Goal: Information Seeking & Learning: Learn about a topic

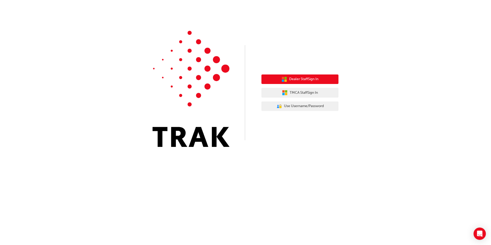
click at [334, 82] on button "Dealer Staff Sign In" at bounding box center [299, 79] width 77 height 10
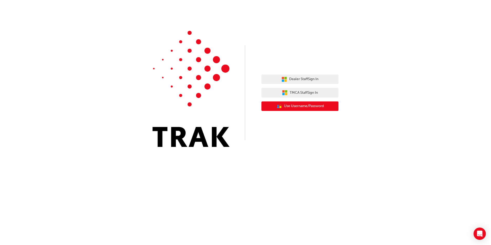
click at [323, 110] on button "User Authentication Icon - Blue Person, Gold Lock Use Username/Password" at bounding box center [299, 106] width 77 height 10
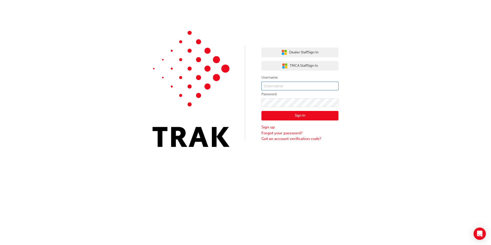
click at [286, 84] on input "text" at bounding box center [299, 86] width 77 height 9
click at [292, 87] on input "[US_STATE][EMAIL_ADDRESS][PERSON_NAME][DOMAIN_NAME]" at bounding box center [299, 86] width 77 height 9
drag, startPoint x: 292, startPoint y: 87, endPoint x: 367, endPoint y: 96, distance: 75.1
click at [367, 96] on div "Dealer Staff Sign In TMCA Staff Sign In Username [US_STATE][EMAIL_ADDRESS][PERS…" at bounding box center [245, 77] width 491 height 155
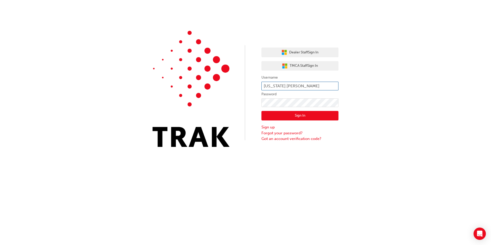
scroll to position [0, 0]
type input "[US_STATE].[PERSON_NAME]"
click at [261, 98] on form "Username [US_STATE].[PERSON_NAME] Password Sign In Sign up Forgot your password…" at bounding box center [299, 107] width 77 height 67
click at [298, 113] on button "Sign In" at bounding box center [299, 116] width 77 height 10
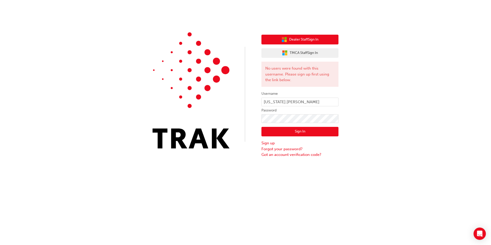
click at [318, 42] on span "Dealer Staff Sign In" at bounding box center [303, 40] width 29 height 6
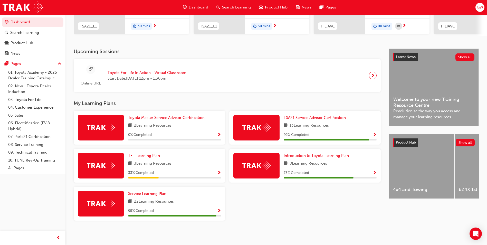
scroll to position [85, 0]
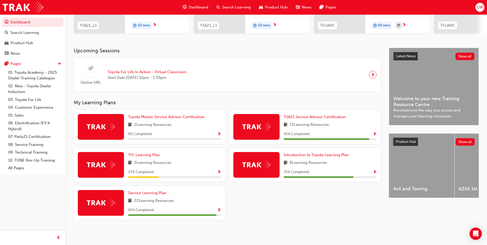
click at [218, 133] on span "Show Progress" at bounding box center [219, 134] width 4 height 5
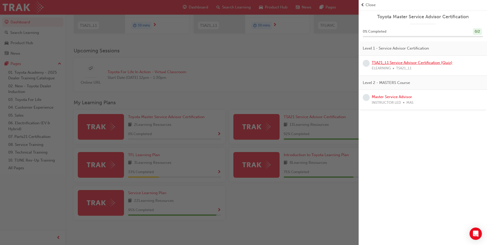
click at [442, 63] on link "TSA21_L1 Service Advisor Certification (Quiz)" at bounding box center [412, 62] width 81 height 5
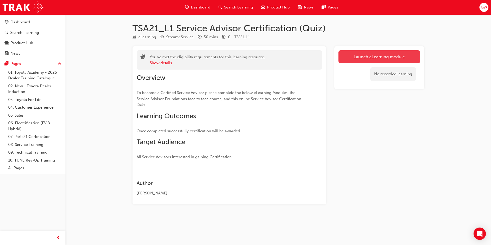
click at [403, 58] on link "Launch eLearning module" at bounding box center [379, 56] width 82 height 13
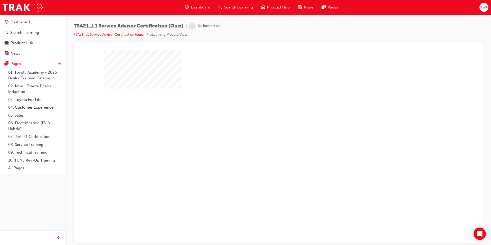
click at [263, 127] on div "play" at bounding box center [263, 127] width 0 height 0
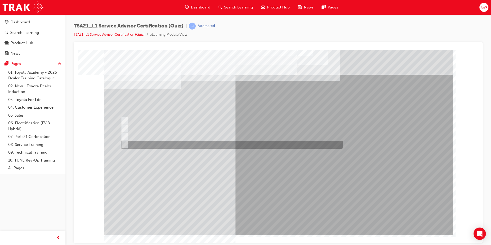
click at [239, 143] on div at bounding box center [230, 145] width 222 height 8
radio input "true"
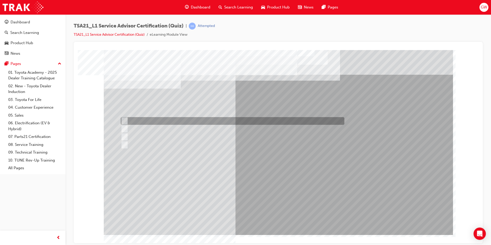
click at [228, 120] on div at bounding box center [231, 121] width 224 height 8
radio input "true"
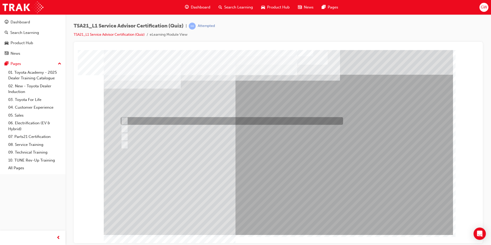
click at [221, 121] on div at bounding box center [230, 121] width 222 height 8
radio input "true"
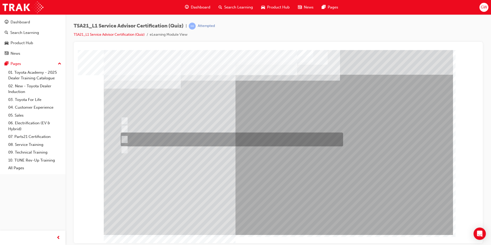
click at [251, 136] on div at bounding box center [230, 139] width 222 height 14
radio input "true"
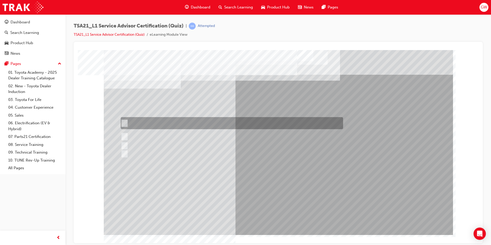
click at [194, 118] on div at bounding box center [230, 123] width 222 height 12
radio input "true"
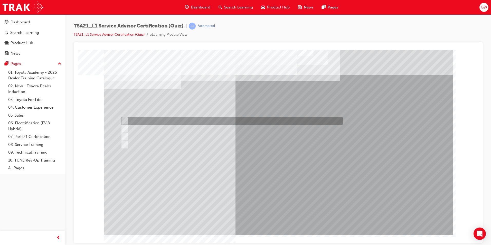
click at [201, 122] on div at bounding box center [230, 121] width 222 height 8
radio input "true"
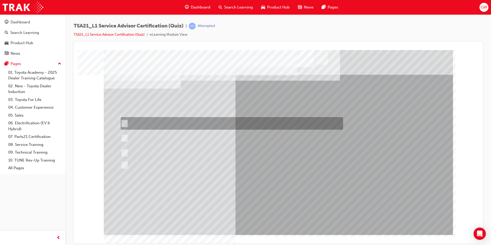
click at [207, 124] on div at bounding box center [230, 123] width 222 height 13
radio input "true"
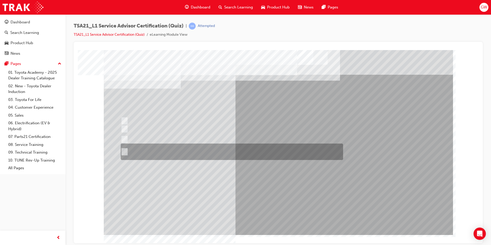
click at [236, 149] on div at bounding box center [230, 152] width 222 height 16
radio input "true"
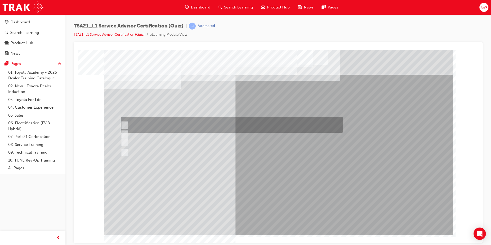
click at [202, 121] on div at bounding box center [230, 125] width 222 height 16
radio input "true"
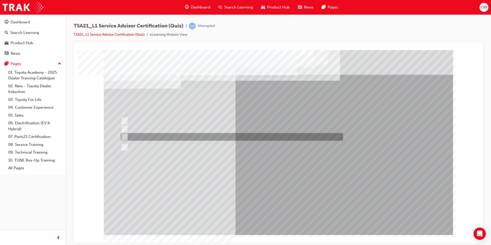
click at [196, 137] on div at bounding box center [230, 137] width 222 height 8
radio input "true"
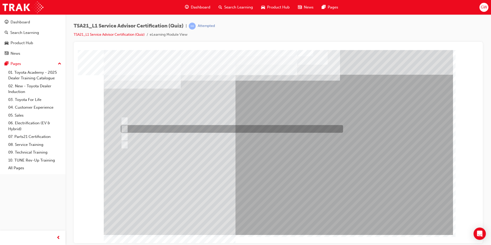
click at [195, 129] on div at bounding box center [230, 129] width 222 height 8
radio input "true"
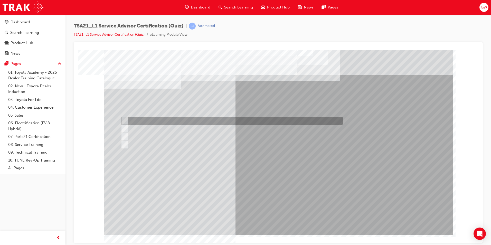
click at [255, 118] on div at bounding box center [230, 121] width 222 height 8
radio input "true"
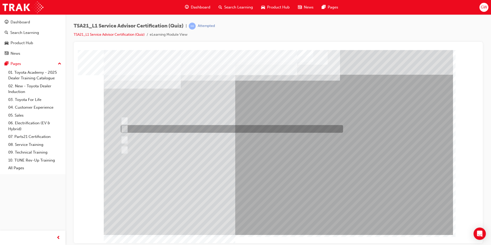
click at [230, 126] on div at bounding box center [230, 129] width 222 height 8
radio input "true"
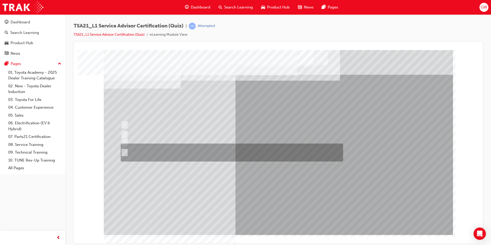
click at [225, 150] on div at bounding box center [230, 153] width 222 height 18
radio input "true"
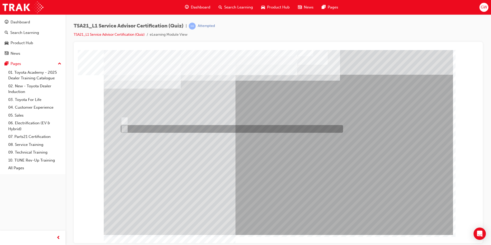
click at [135, 131] on div at bounding box center [230, 129] width 222 height 8
radio input "true"
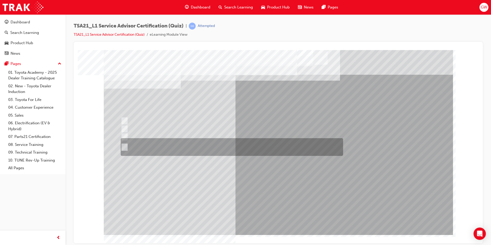
click at [211, 144] on div at bounding box center [230, 147] width 222 height 18
radio input "true"
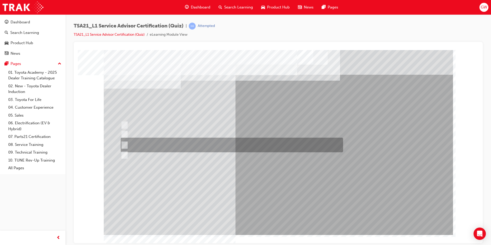
click at [217, 139] on div at bounding box center [230, 145] width 222 height 15
radio input "true"
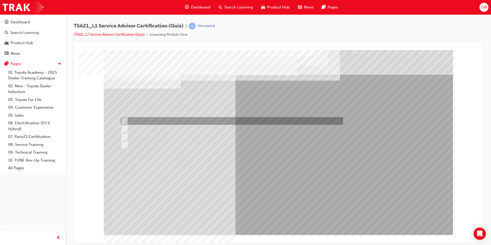
click at [255, 122] on div at bounding box center [230, 121] width 222 height 8
radio input "true"
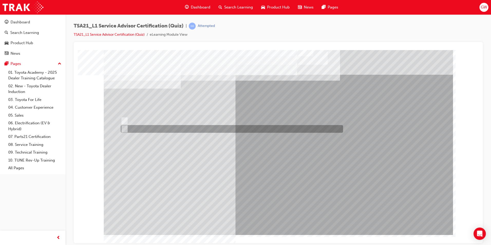
click at [139, 126] on div at bounding box center [230, 129] width 222 height 8
radio input "true"
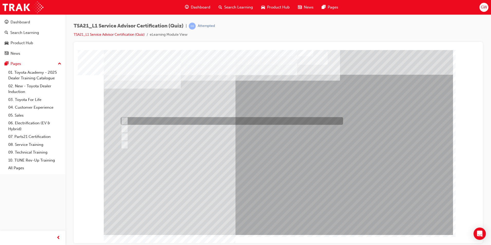
click at [183, 119] on div at bounding box center [230, 121] width 222 height 8
radio input "true"
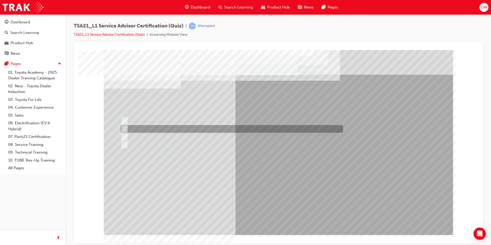
click at [241, 127] on div at bounding box center [230, 129] width 222 height 8
radio input "true"
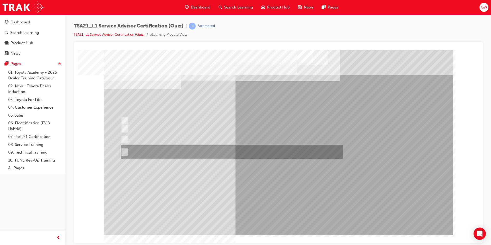
click at [244, 149] on div at bounding box center [230, 152] width 222 height 14
radio input "true"
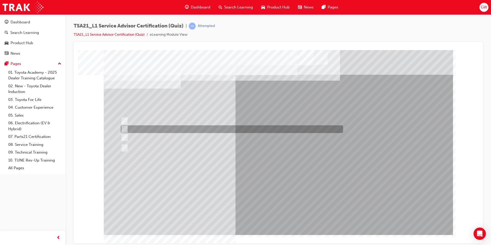
click at [256, 131] on div at bounding box center [230, 129] width 222 height 8
radio input "true"
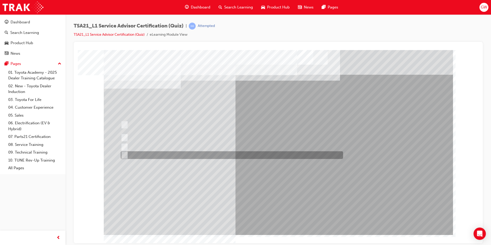
click at [188, 156] on div at bounding box center [230, 155] width 222 height 8
radio input "true"
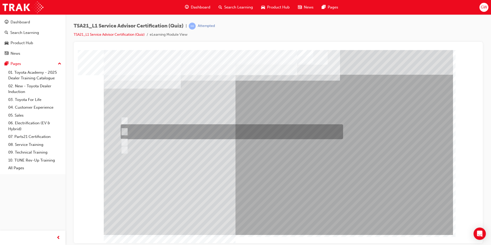
click at [185, 131] on div at bounding box center [230, 131] width 222 height 15
radio input "true"
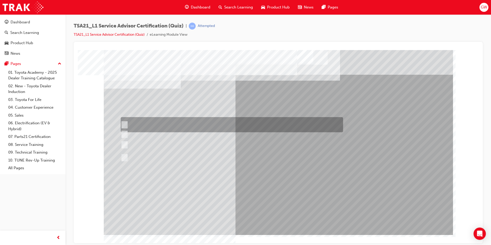
click at [201, 122] on div at bounding box center [230, 124] width 222 height 15
radio input "true"
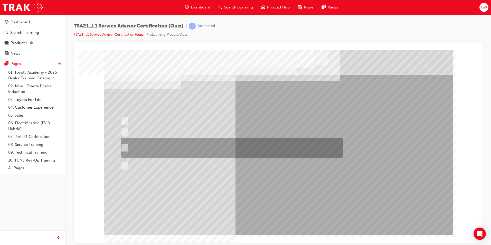
click at [187, 144] on div at bounding box center [230, 148] width 222 height 20
radio input "true"
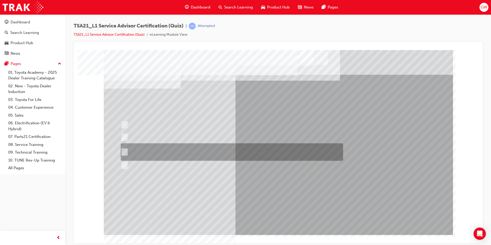
click at [280, 153] on div at bounding box center [230, 151] width 222 height 17
radio input "true"
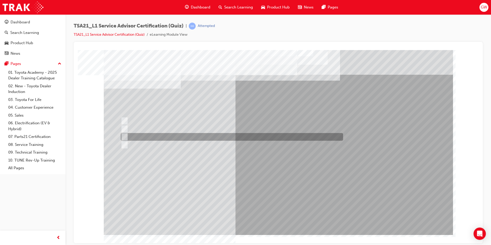
click at [201, 136] on div at bounding box center [230, 137] width 222 height 8
radio input "true"
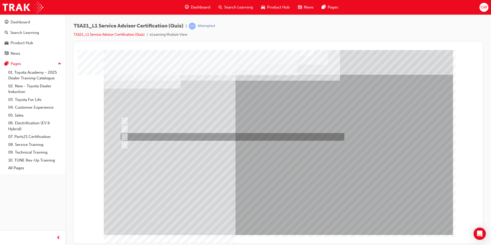
click at [190, 138] on div at bounding box center [231, 137] width 224 height 8
radio input "true"
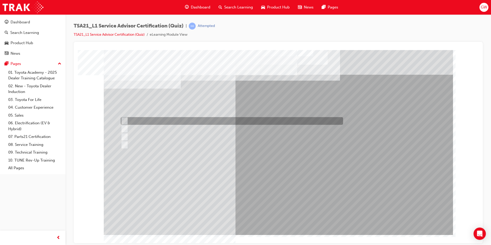
click at [191, 121] on div at bounding box center [230, 121] width 222 height 8
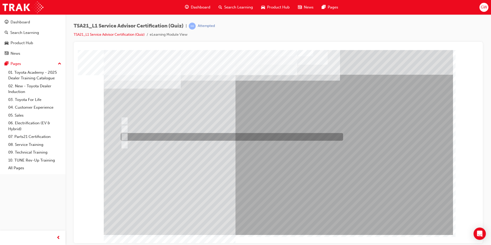
click at [179, 135] on div at bounding box center [230, 137] width 222 height 8
radio input "false"
radio input "true"
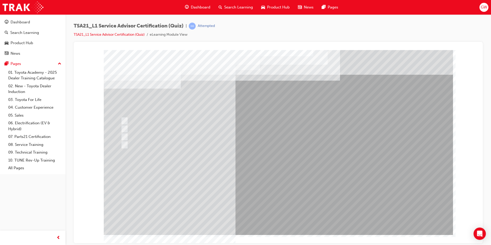
click at [175, 124] on div at bounding box center [230, 121] width 222 height 8
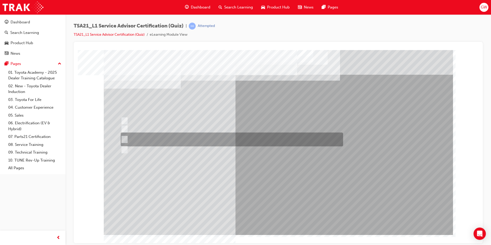
click at [184, 137] on div at bounding box center [230, 139] width 222 height 14
radio input "true"
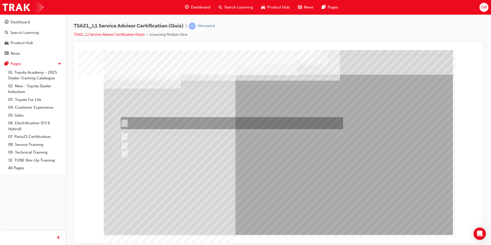
click at [205, 120] on div at bounding box center [230, 123] width 222 height 12
radio input "true"
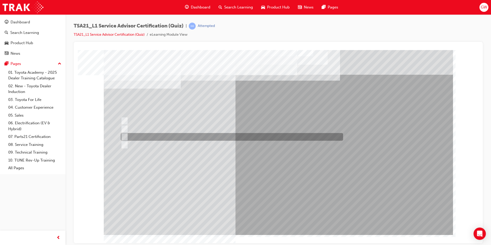
click at [171, 135] on div at bounding box center [230, 137] width 222 height 8
radio input "true"
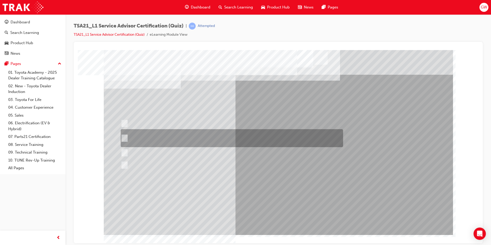
click at [244, 139] on div at bounding box center [230, 138] width 222 height 18
radio input "true"
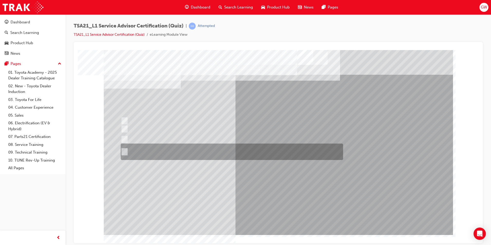
click at [247, 153] on div at bounding box center [230, 152] width 222 height 16
radio input "true"
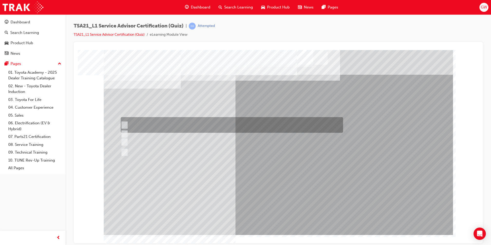
click at [177, 126] on div at bounding box center [230, 125] width 222 height 16
radio input "true"
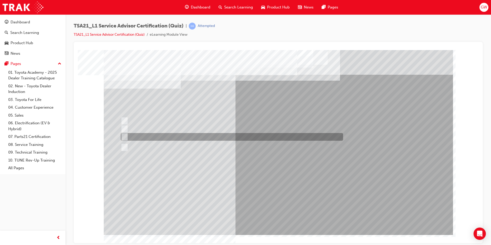
click at [257, 135] on div at bounding box center [230, 137] width 222 height 8
radio input "true"
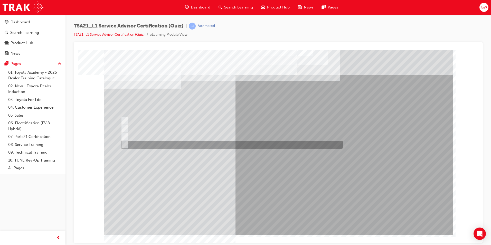
click at [203, 145] on div at bounding box center [230, 145] width 222 height 8
radio input "true"
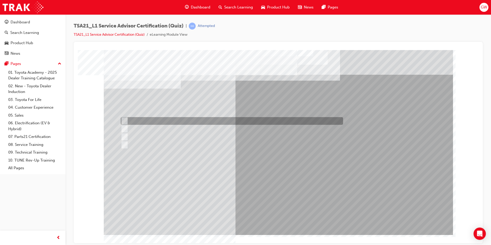
click at [223, 120] on div at bounding box center [230, 121] width 222 height 8
radio input "true"
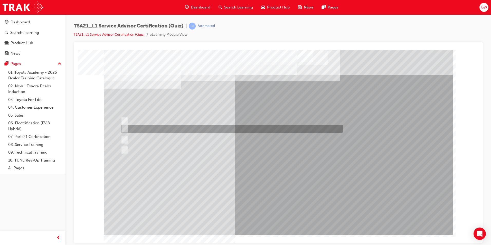
click at [265, 127] on div at bounding box center [230, 129] width 222 height 8
radio input "true"
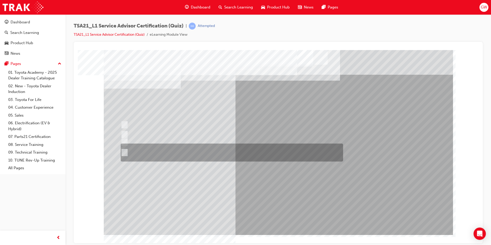
click at [230, 152] on div at bounding box center [230, 153] width 222 height 18
radio input "true"
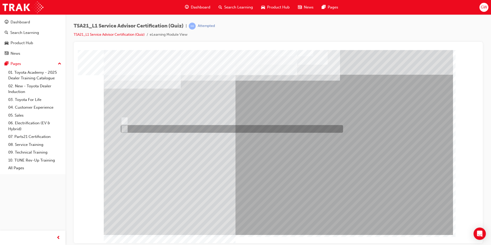
click at [151, 129] on div at bounding box center [230, 129] width 222 height 8
radio input "true"
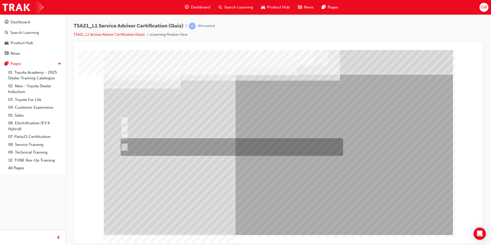
click at [205, 149] on div at bounding box center [230, 147] width 222 height 18
radio input "true"
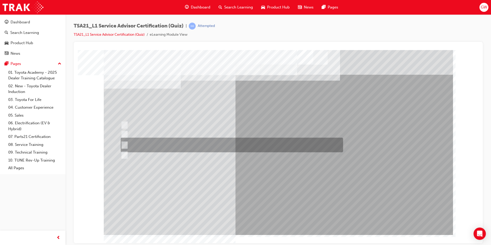
click at [189, 147] on div at bounding box center [230, 145] width 222 height 15
radio input "true"
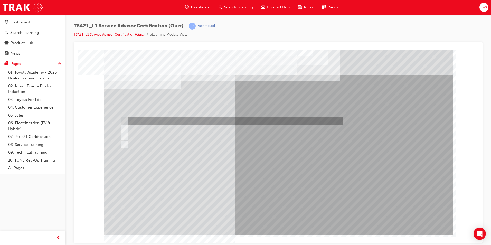
click at [217, 121] on div at bounding box center [230, 121] width 222 height 8
radio input "true"
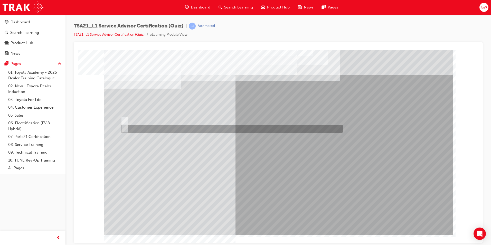
click at [152, 129] on div at bounding box center [230, 129] width 222 height 8
radio input "true"
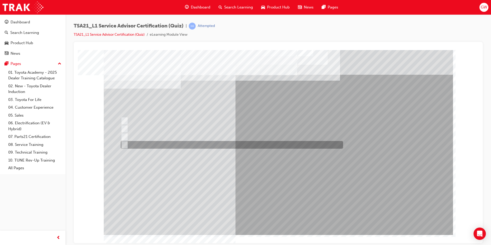
click at [172, 142] on div at bounding box center [230, 145] width 222 height 8
radio input "true"
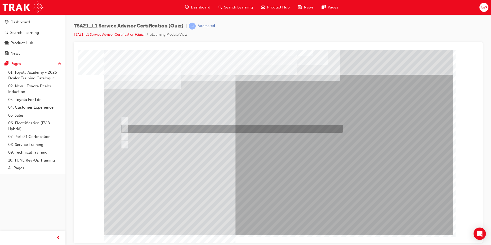
click at [218, 130] on div at bounding box center [230, 129] width 222 height 8
radio input "true"
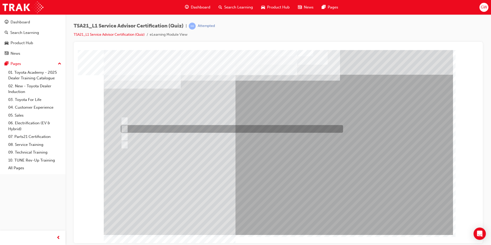
click at [234, 127] on div at bounding box center [230, 129] width 222 height 8
radio input "true"
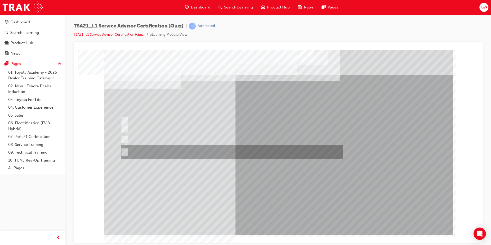
click at [180, 153] on div at bounding box center [230, 152] width 222 height 14
radio input "true"
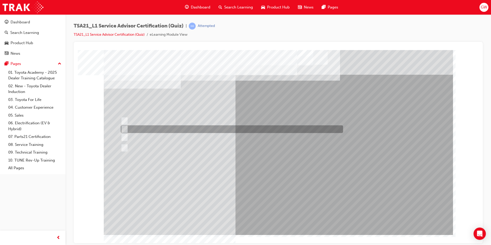
click at [213, 127] on div at bounding box center [230, 129] width 222 height 8
radio input "true"
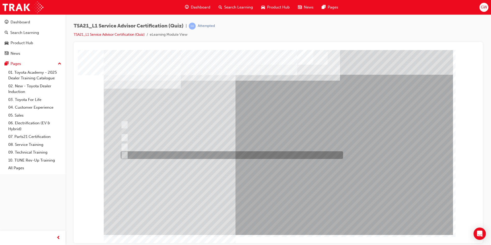
click at [248, 152] on div at bounding box center [230, 155] width 222 height 8
radio input "true"
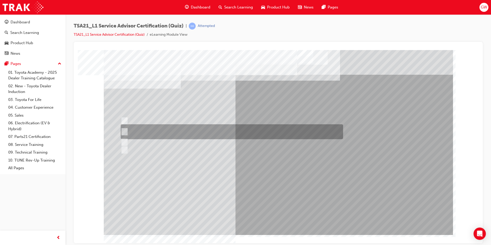
click at [216, 130] on div at bounding box center [230, 131] width 222 height 15
radio input "true"
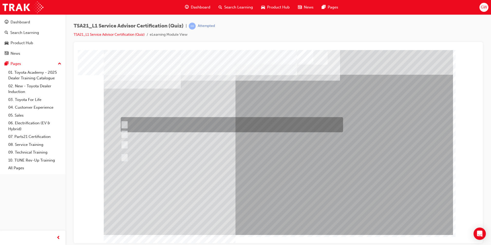
click at [270, 123] on div at bounding box center [230, 124] width 222 height 15
radio input "true"
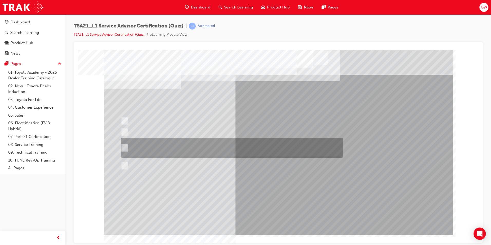
click at [255, 147] on div at bounding box center [230, 148] width 222 height 20
radio input "true"
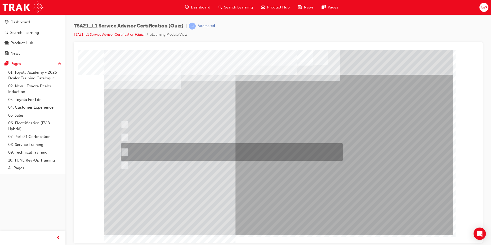
click at [206, 152] on div at bounding box center [230, 151] width 222 height 17
radio input "true"
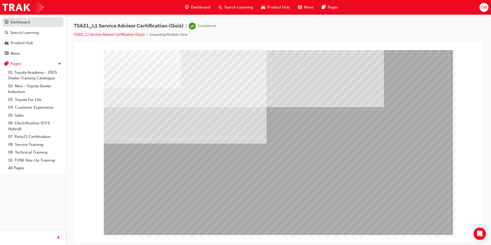
click at [41, 23] on div "Dashboard" at bounding box center [33, 22] width 56 height 6
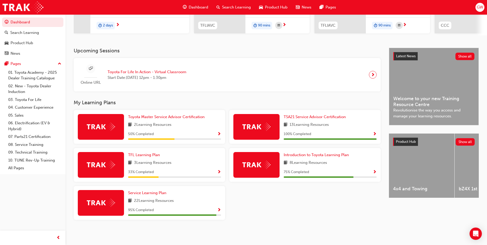
scroll to position [85, 0]
click at [192, 115] on span "Toyota Master Service Advisor Certification" at bounding box center [166, 117] width 77 height 5
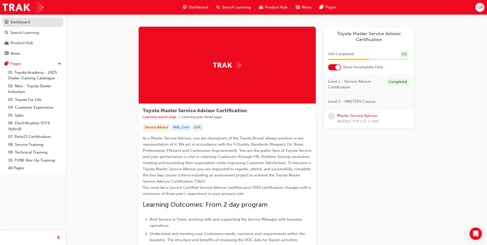
click at [49, 24] on div "Dashboard" at bounding box center [33, 22] width 56 height 6
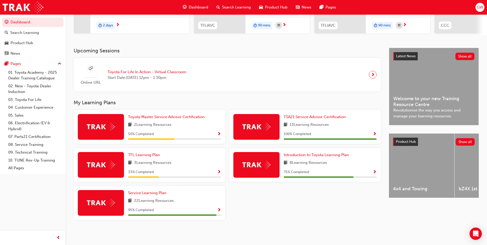
scroll to position [85, 0]
click at [220, 172] on span "Show Progress" at bounding box center [219, 172] width 4 height 5
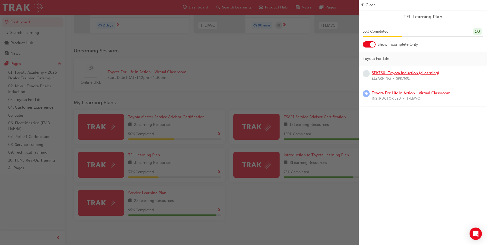
click at [400, 73] on link "SPK7601 Toyota Induction (eLearning)" at bounding box center [406, 73] width 68 height 5
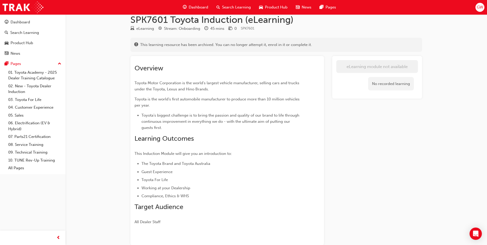
scroll to position [19, 0]
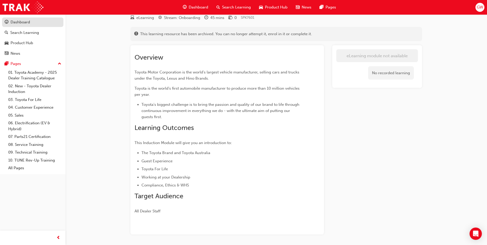
click at [25, 22] on div "Dashboard" at bounding box center [21, 22] width 20 height 6
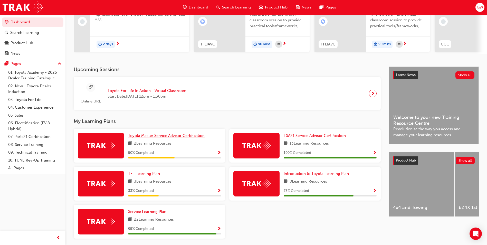
scroll to position [71, 0]
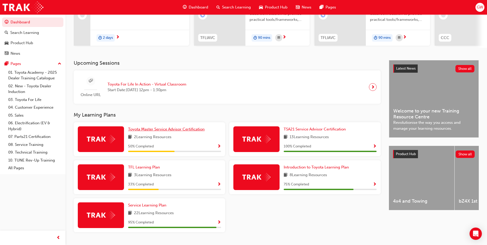
click at [187, 131] on span "Toyota Master Service Advisor Certification" at bounding box center [166, 129] width 77 height 5
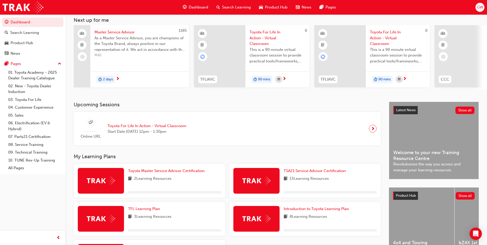
scroll to position [85, 0]
